Goal: Use online tool/utility: Utilize a website feature to perform a specific function

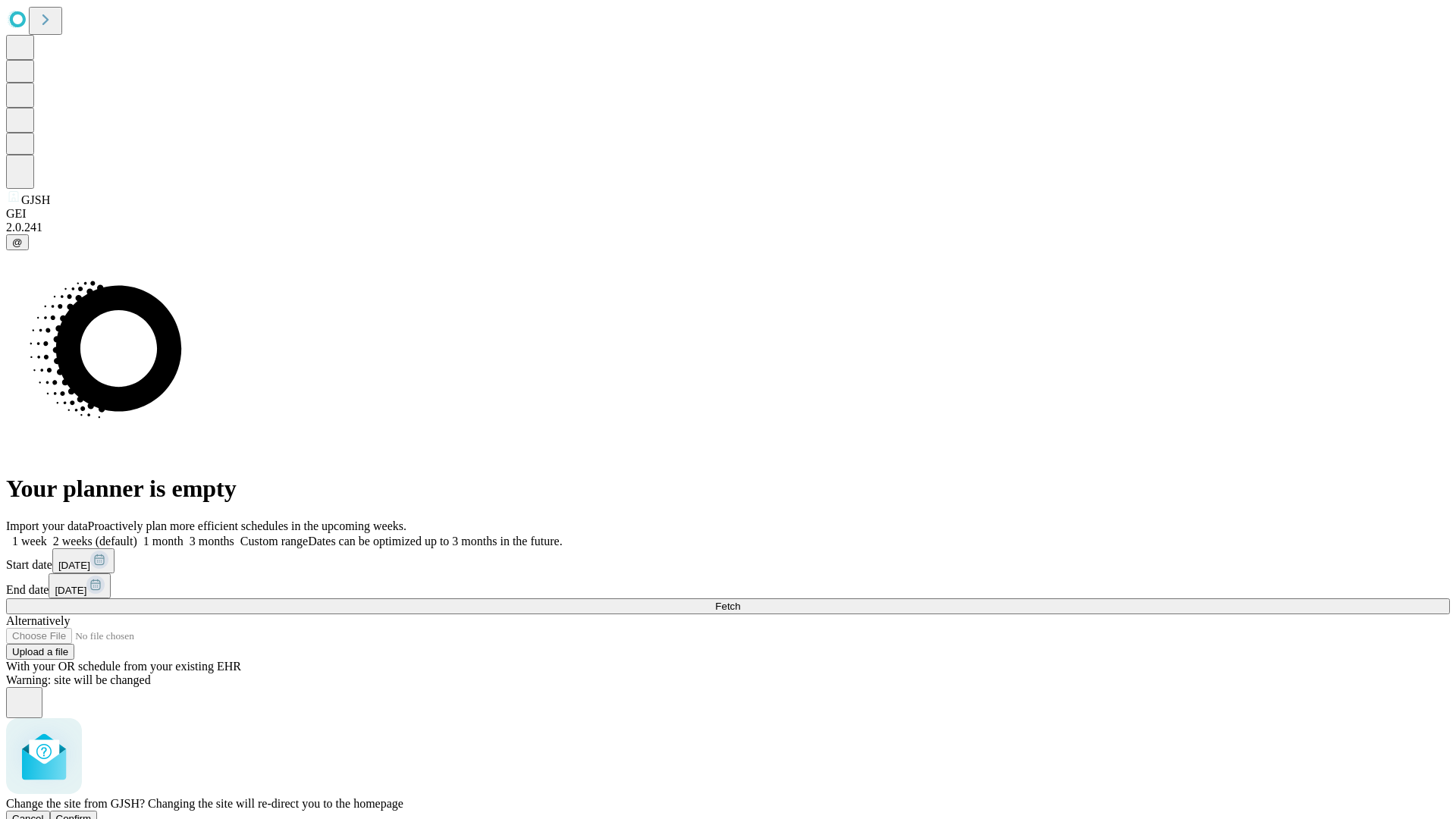
click at [92, 813] on span "Confirm" at bounding box center [74, 818] width 36 height 11
click at [137, 535] on label "2 weeks (default)" at bounding box center [92, 541] width 90 height 13
click at [740, 601] on span "Fetch" at bounding box center [727, 606] width 25 height 11
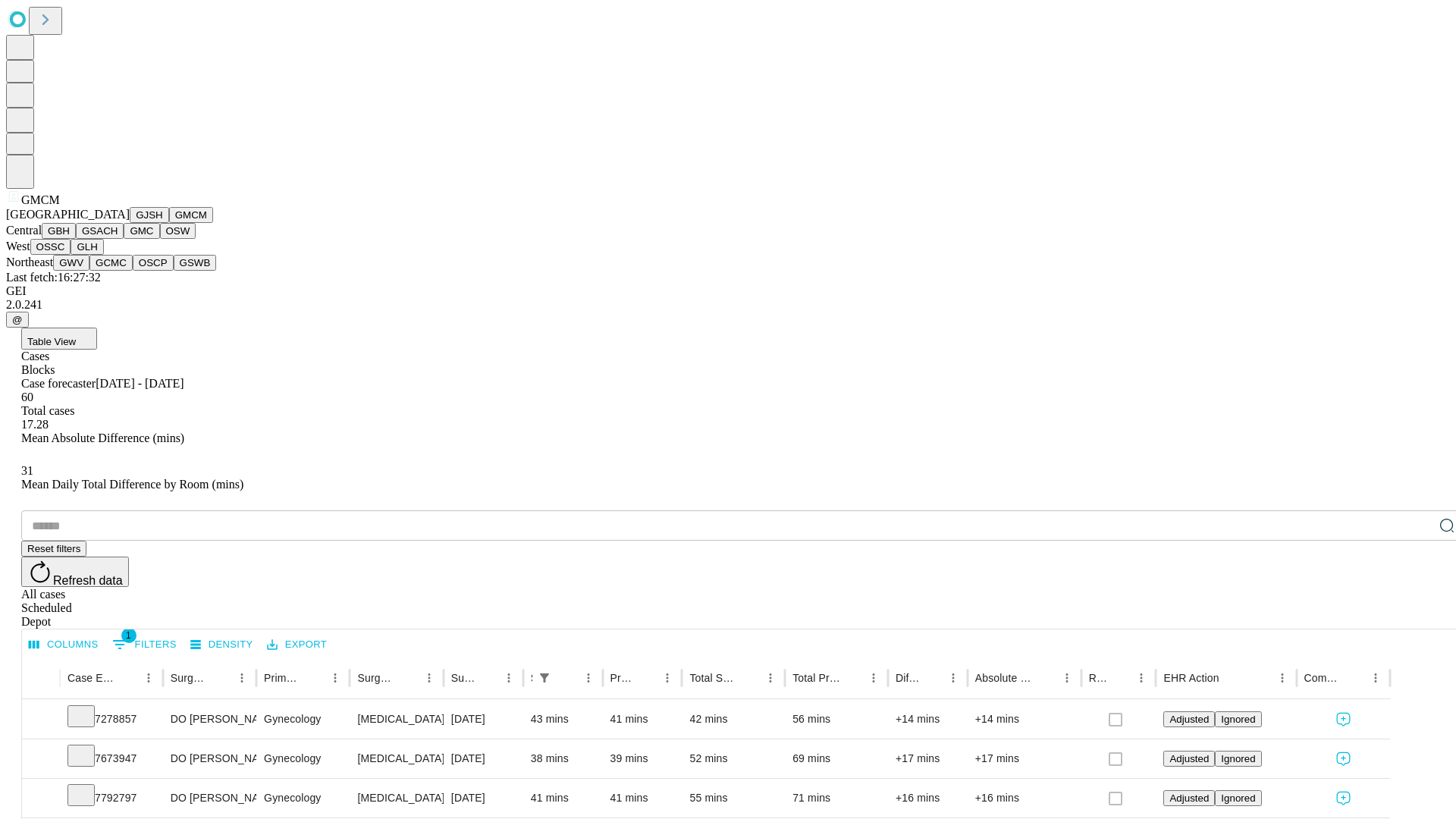
click at [76, 239] on button "GBH" at bounding box center [59, 231] width 34 height 16
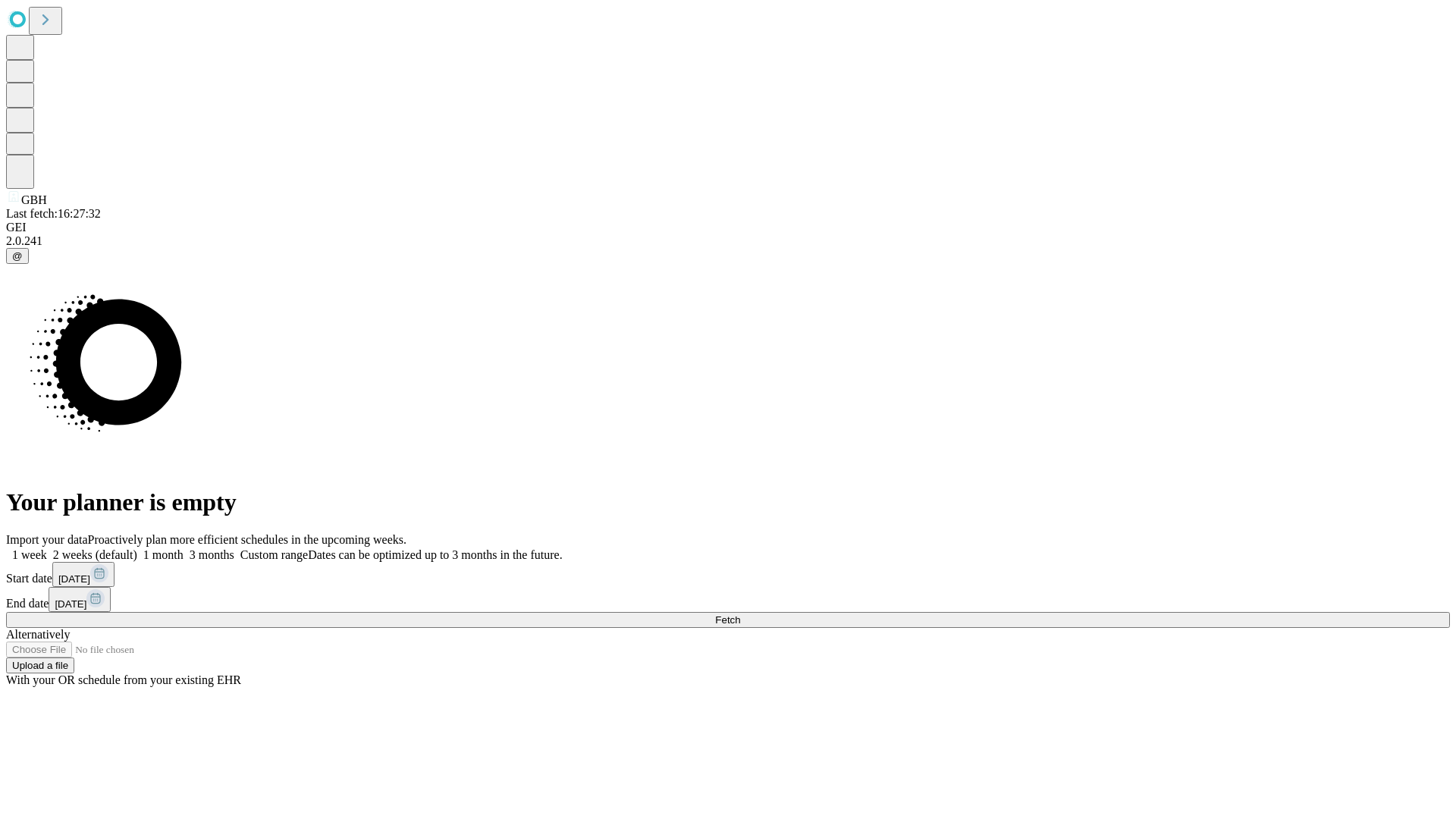
click at [137, 549] on label "2 weeks (default)" at bounding box center [92, 555] width 90 height 13
click at [740, 615] on span "Fetch" at bounding box center [727, 620] width 25 height 11
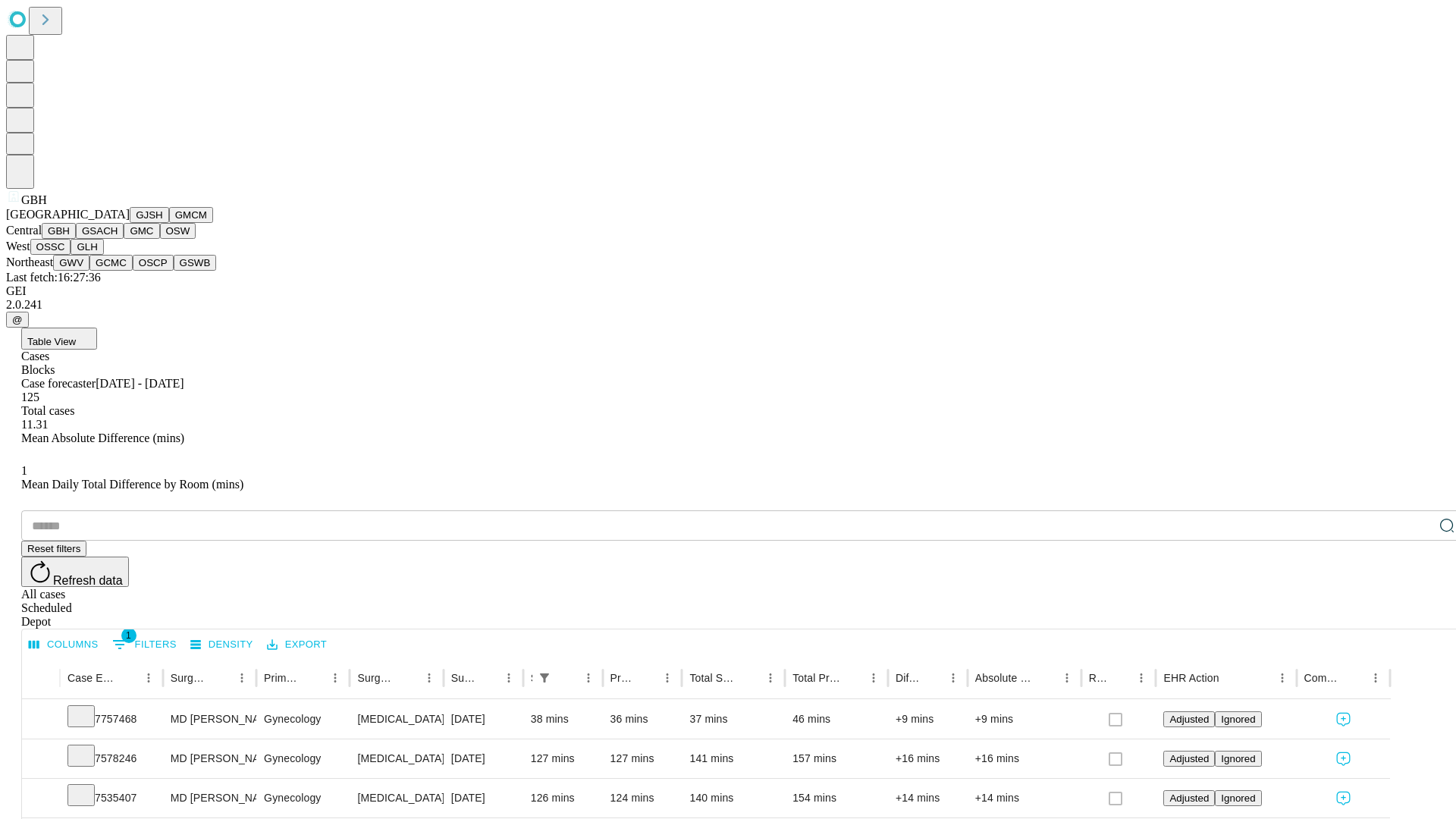
click at [118, 239] on button "GSACH" at bounding box center [100, 231] width 48 height 16
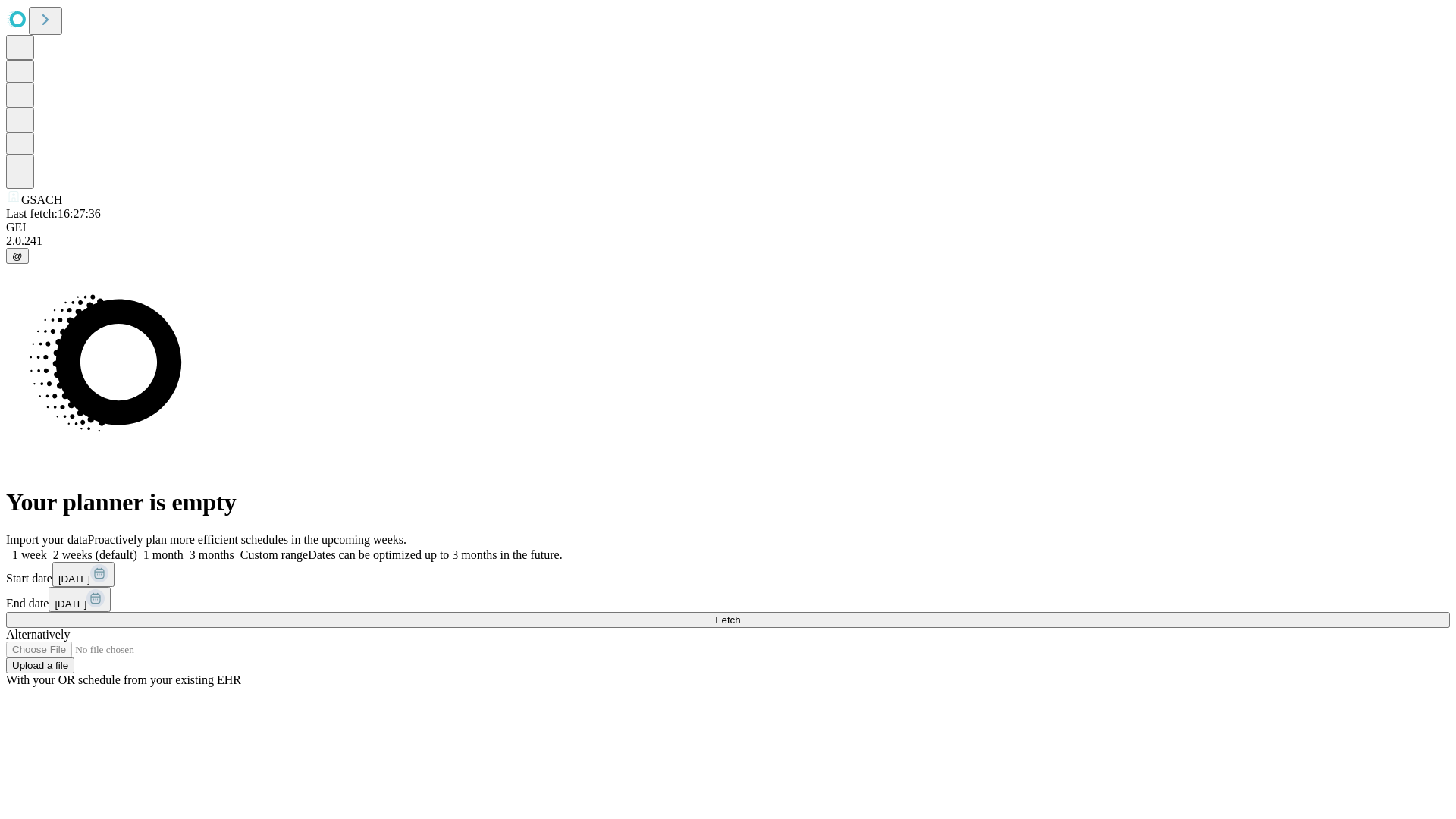
click at [137, 549] on label "2 weeks (default)" at bounding box center [92, 555] width 90 height 13
click at [740, 615] on span "Fetch" at bounding box center [727, 620] width 25 height 11
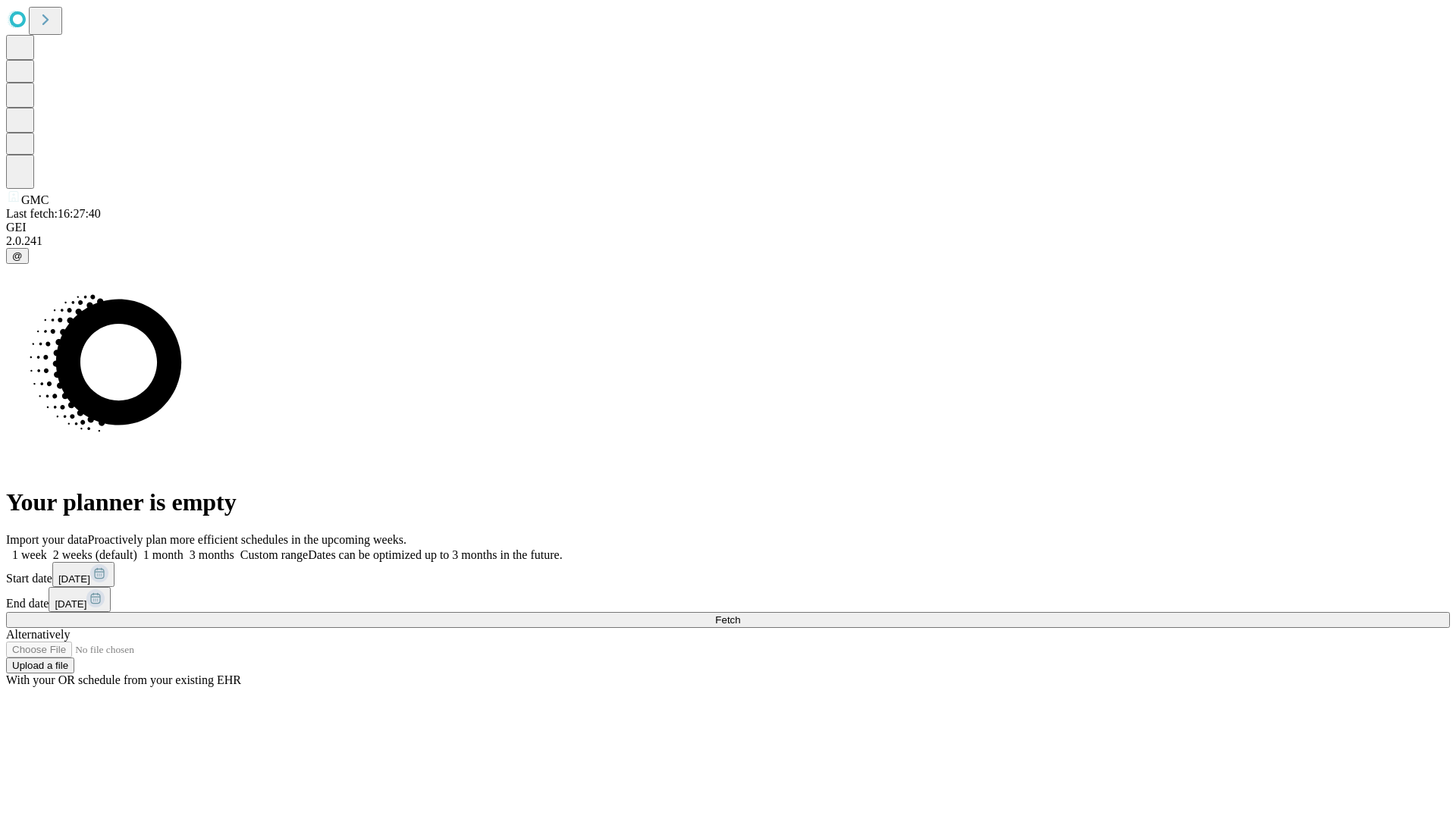
click at [740, 615] on span "Fetch" at bounding box center [727, 620] width 25 height 11
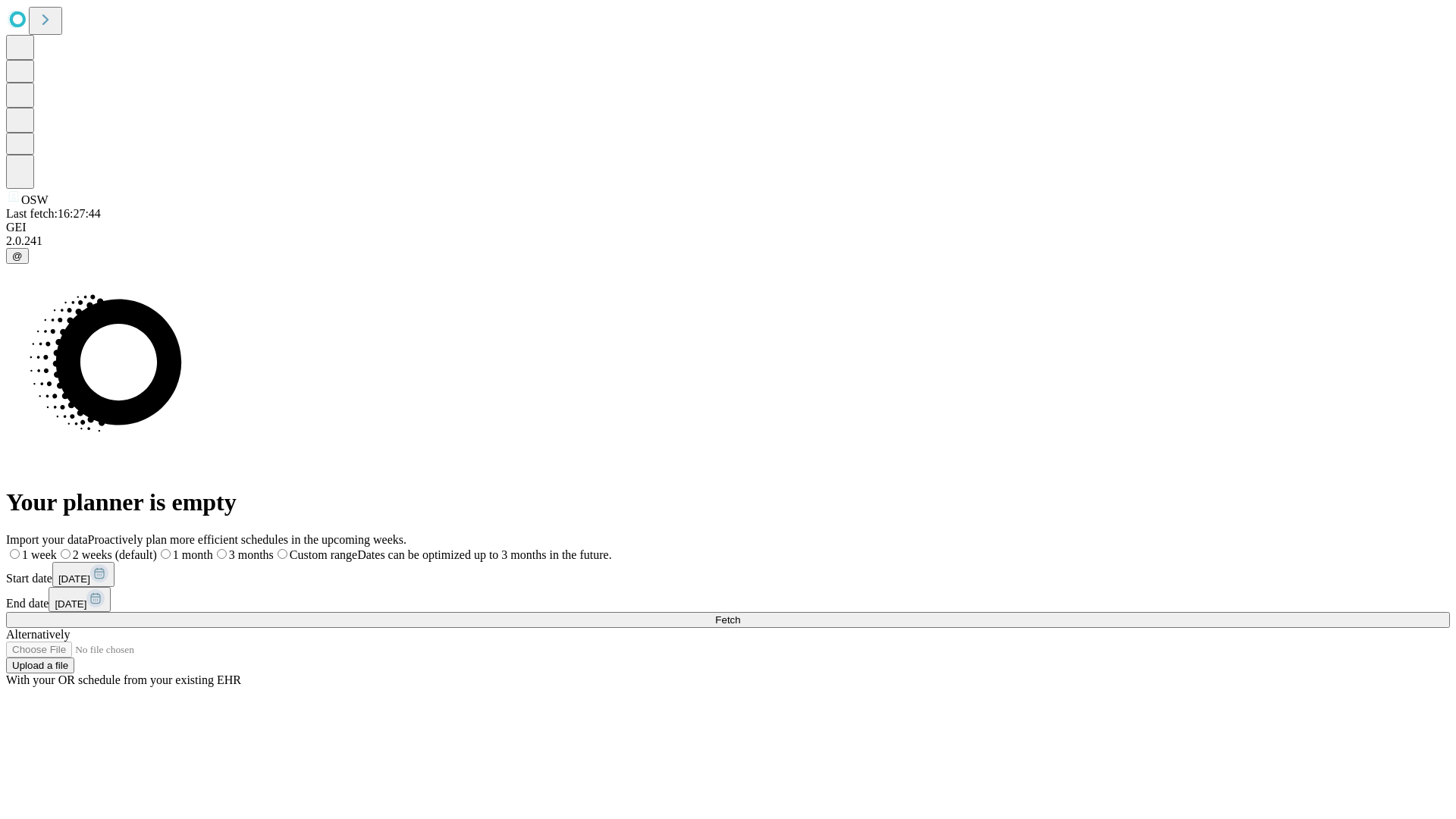
click at [740, 615] on span "Fetch" at bounding box center [727, 620] width 25 height 11
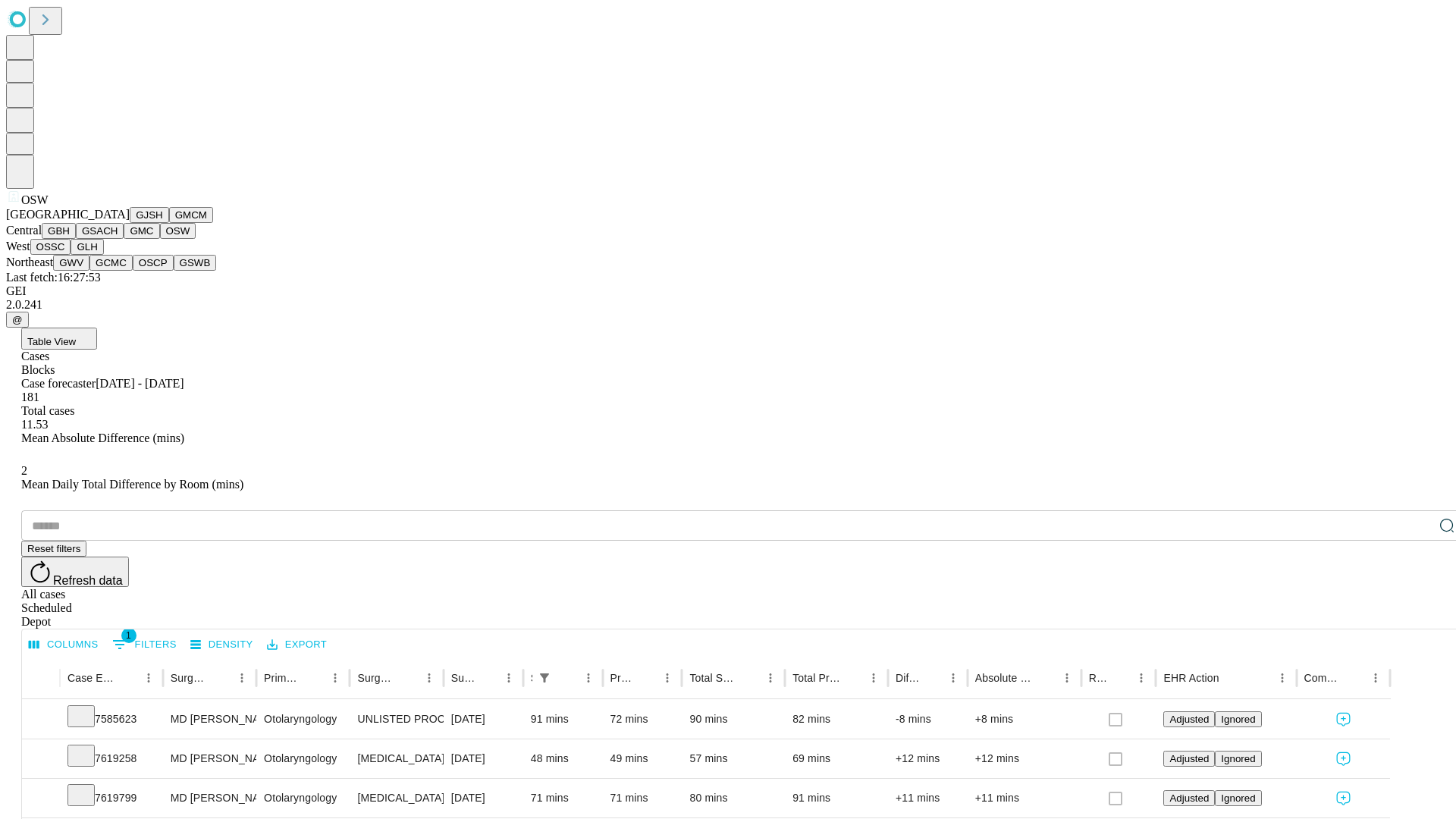
click at [71, 255] on button "OSSC" at bounding box center [51, 246] width 41 height 16
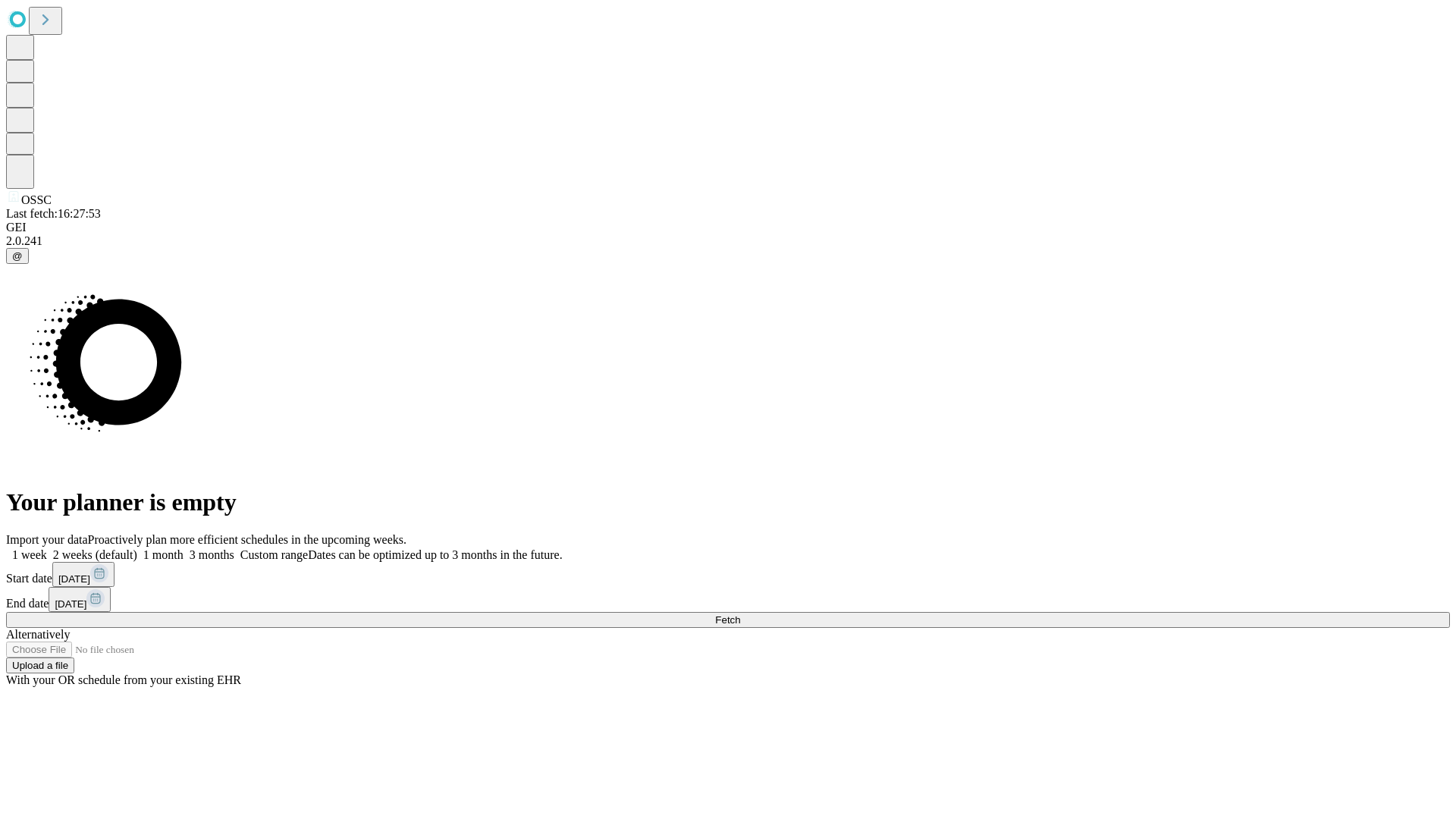
click at [137, 549] on label "2 weeks (default)" at bounding box center [92, 555] width 90 height 13
click at [740, 615] on span "Fetch" at bounding box center [727, 620] width 25 height 11
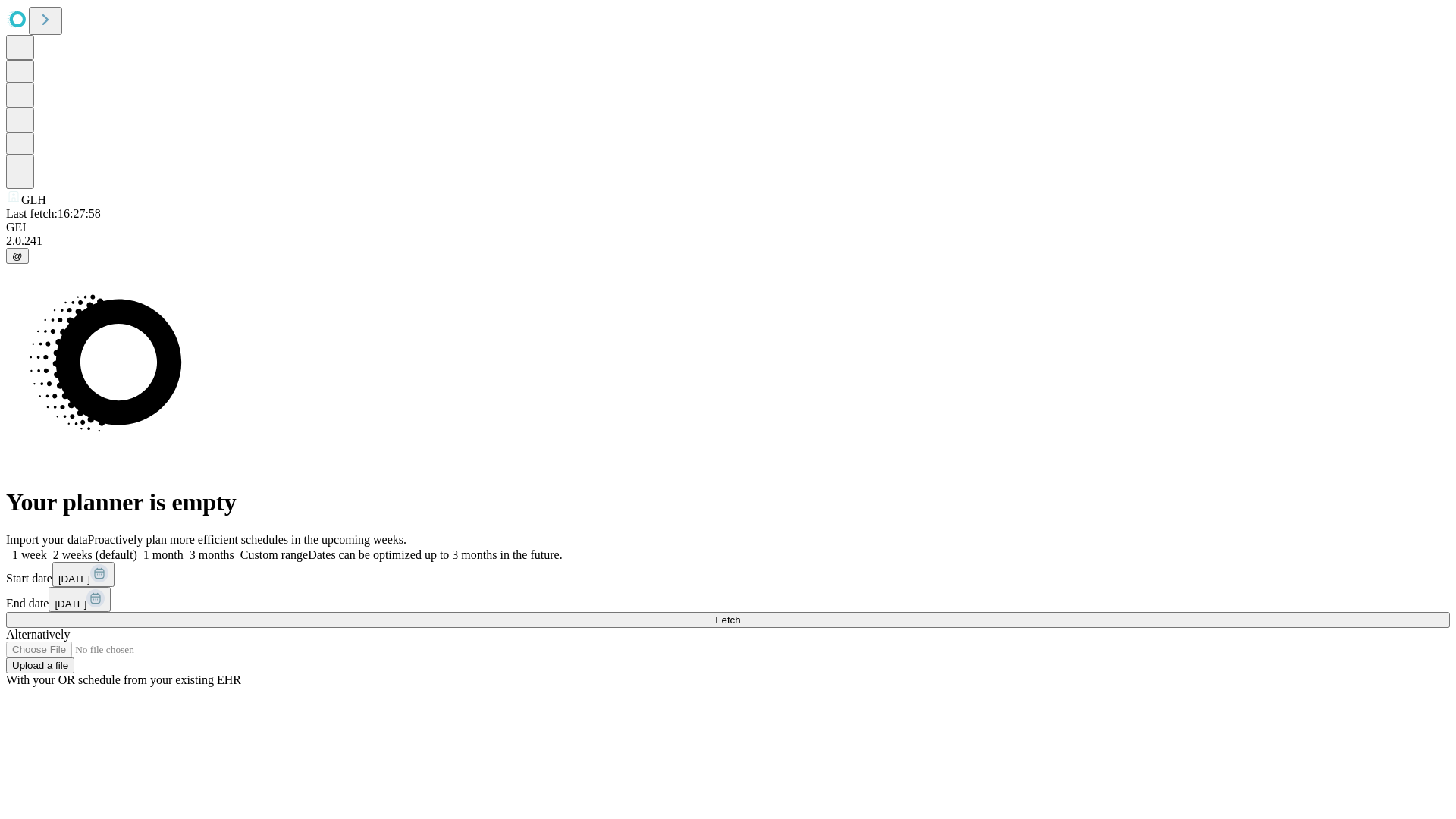
click at [137, 549] on label "2 weeks (default)" at bounding box center [92, 555] width 90 height 13
click at [740, 615] on span "Fetch" at bounding box center [727, 620] width 25 height 11
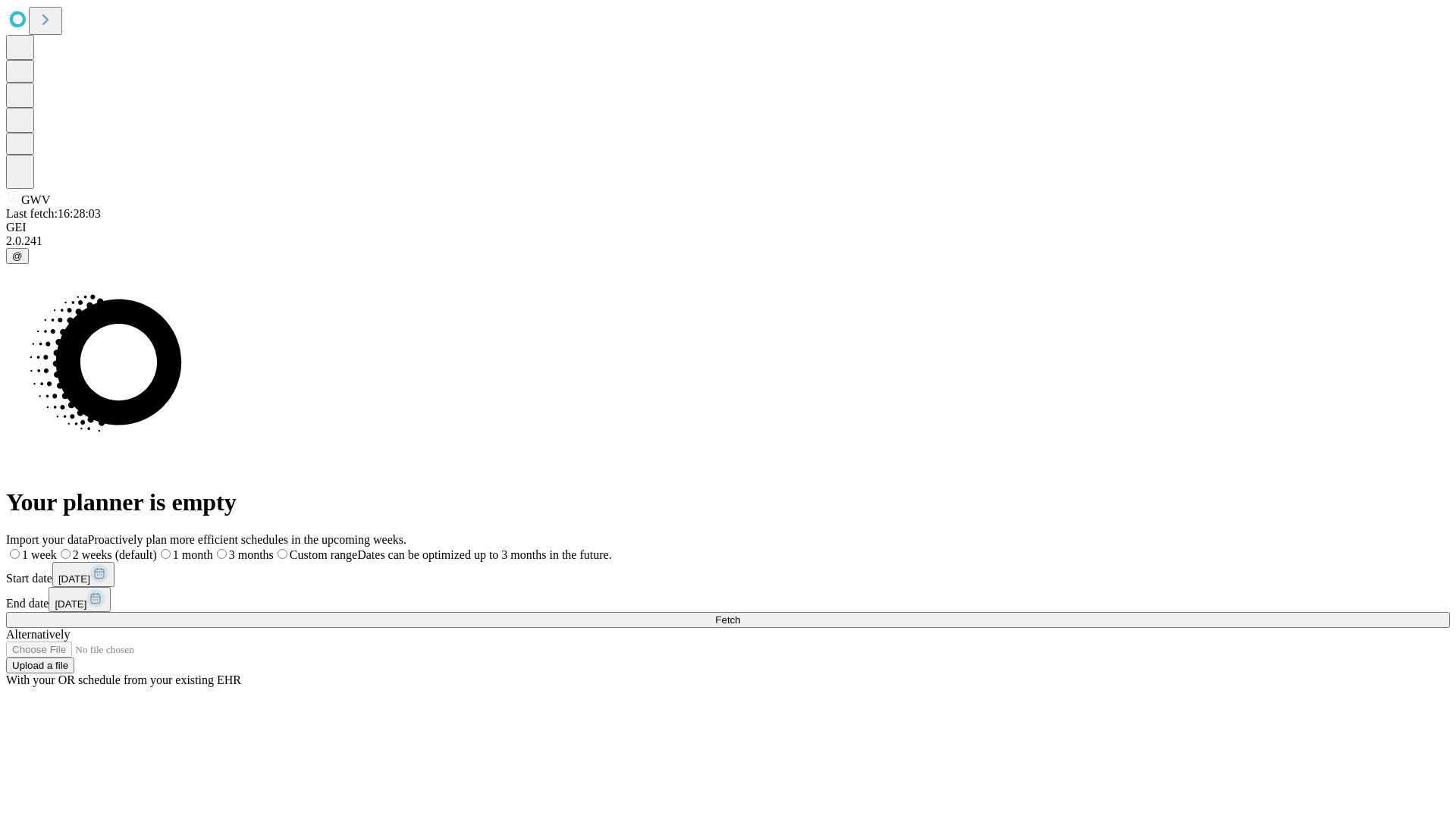
click at [740, 615] on span "Fetch" at bounding box center [727, 620] width 25 height 11
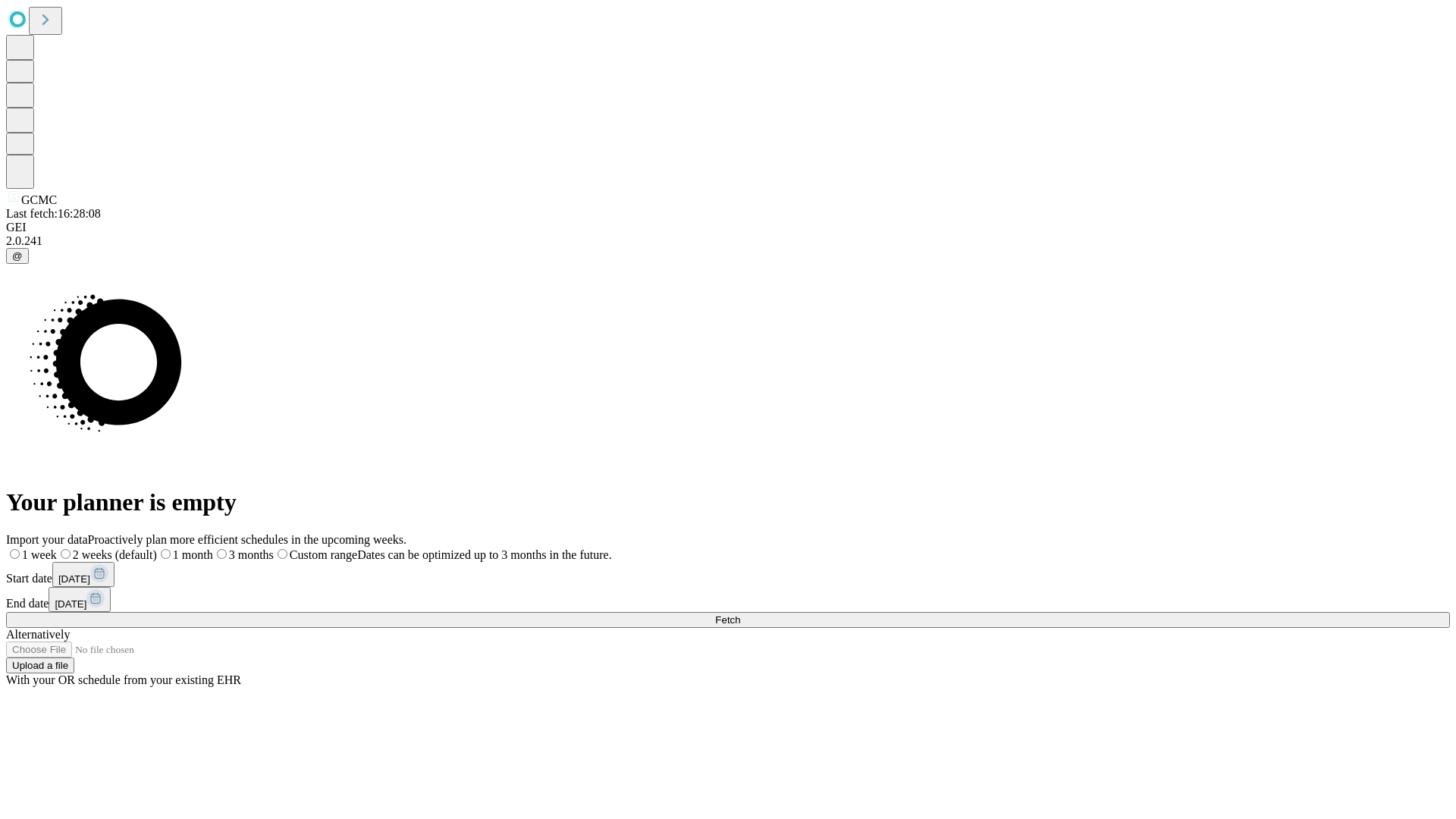
click at [740, 615] on span "Fetch" at bounding box center [727, 620] width 25 height 11
